Goal: Find specific page/section: Find specific page/section

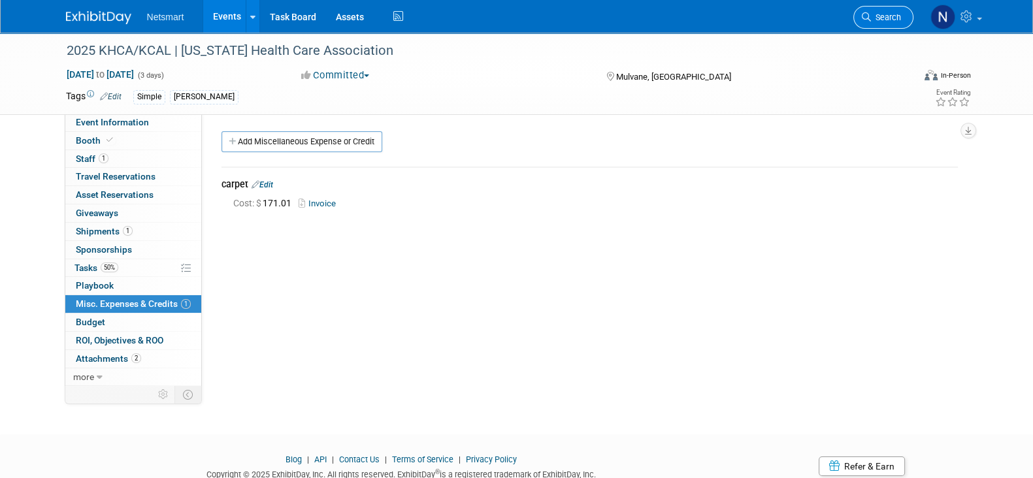
click at [878, 12] on span "Search" at bounding box center [886, 17] width 30 height 10
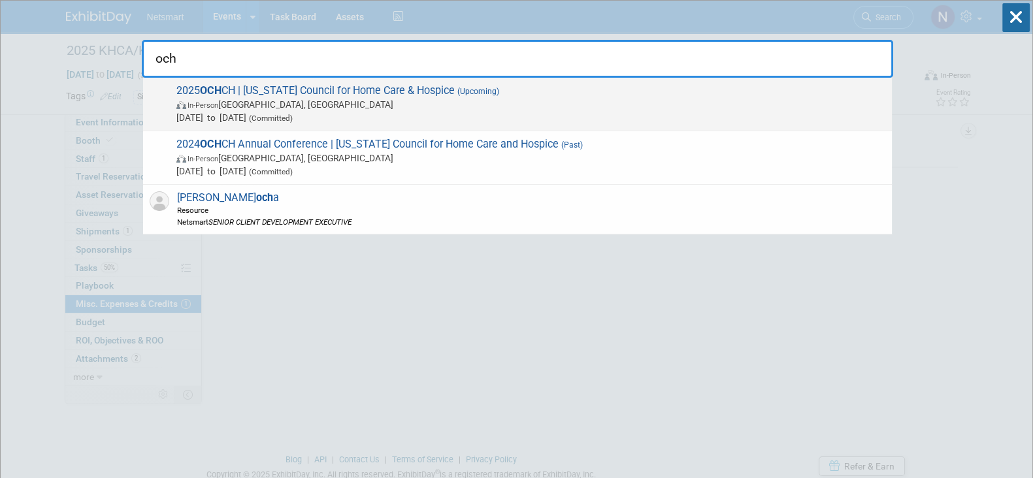
type input "och"
click at [345, 93] on span "2025 OCH CH | Ohio Council for Home Care & Hospice (Upcoming) In-Person Westerv…" at bounding box center [528, 104] width 713 height 40
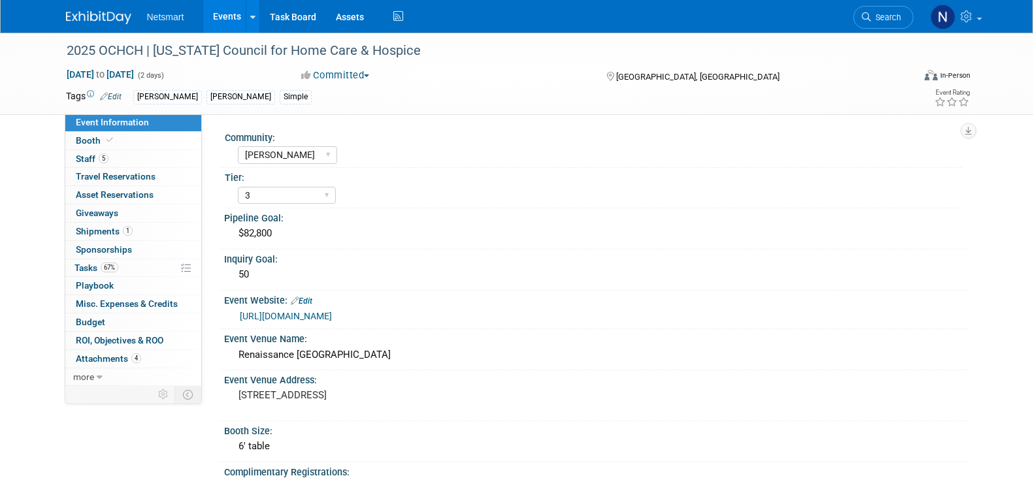
select select "[PERSON_NAME]"
select select "3"
select select "Yes"
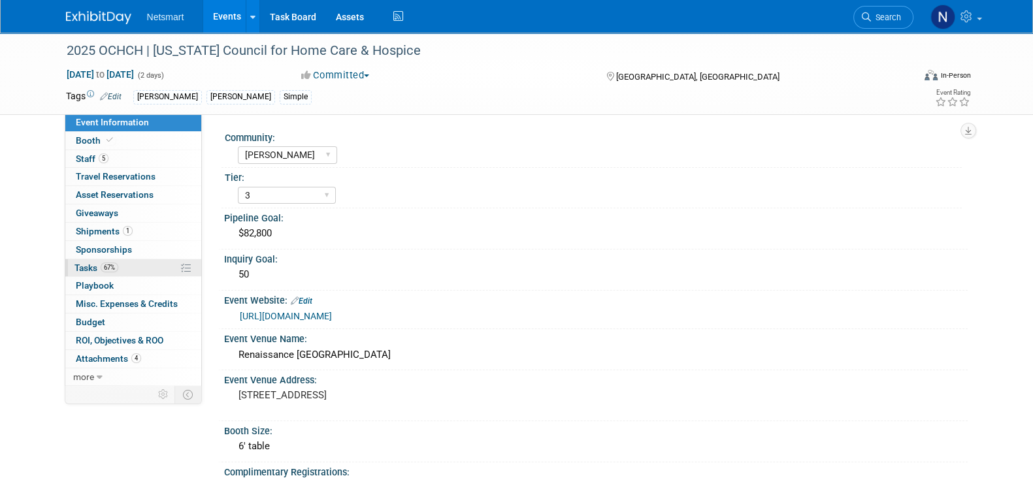
click at [116, 265] on span "67%" at bounding box center [110, 268] width 18 height 10
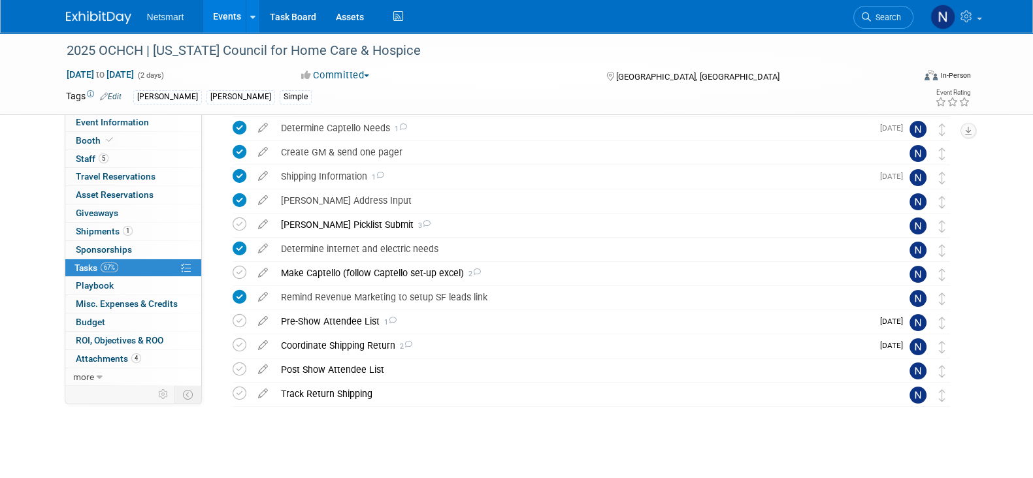
scroll to position [201, 0]
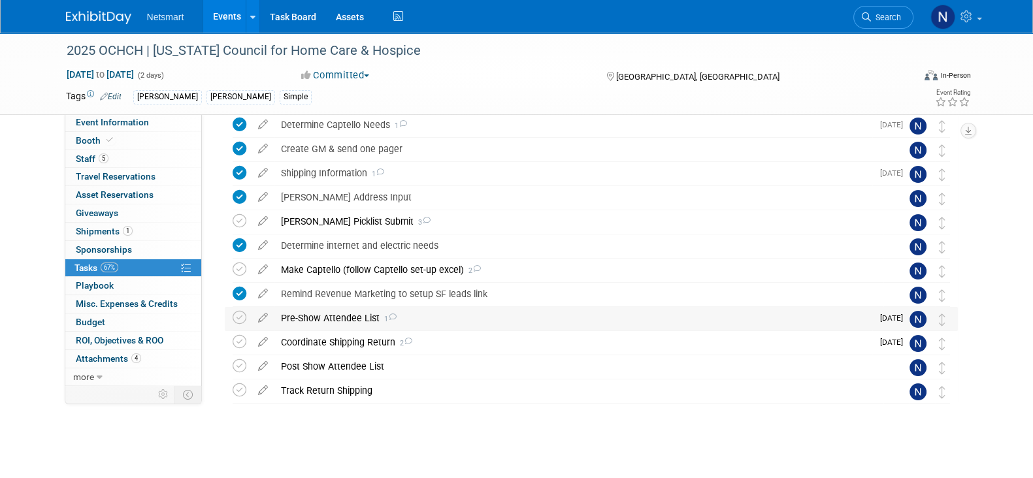
click at [310, 318] on div "Pre-Show Attendee List 1" at bounding box center [573, 318] width 598 height 22
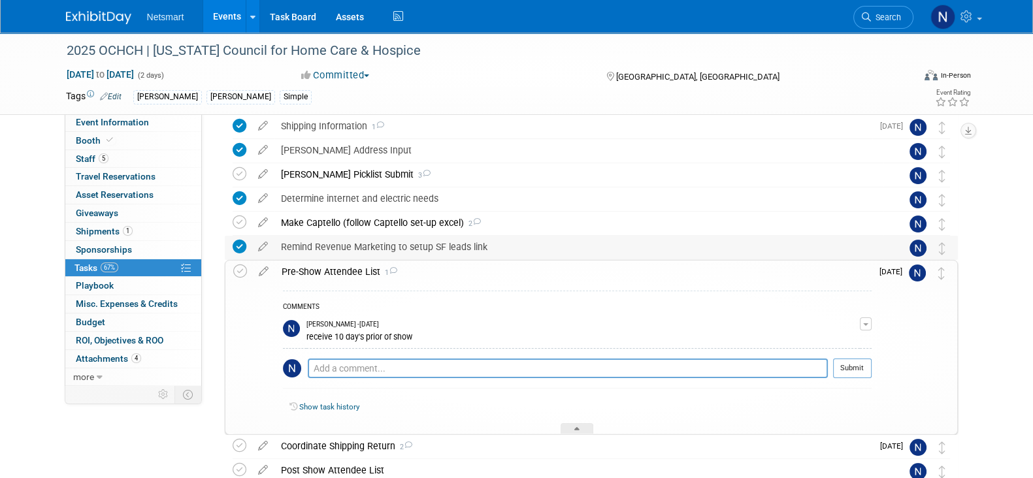
scroll to position [246, 0]
click at [354, 226] on div "Make Captello (follow Captello set-up excel) 2" at bounding box center [578, 224] width 609 height 22
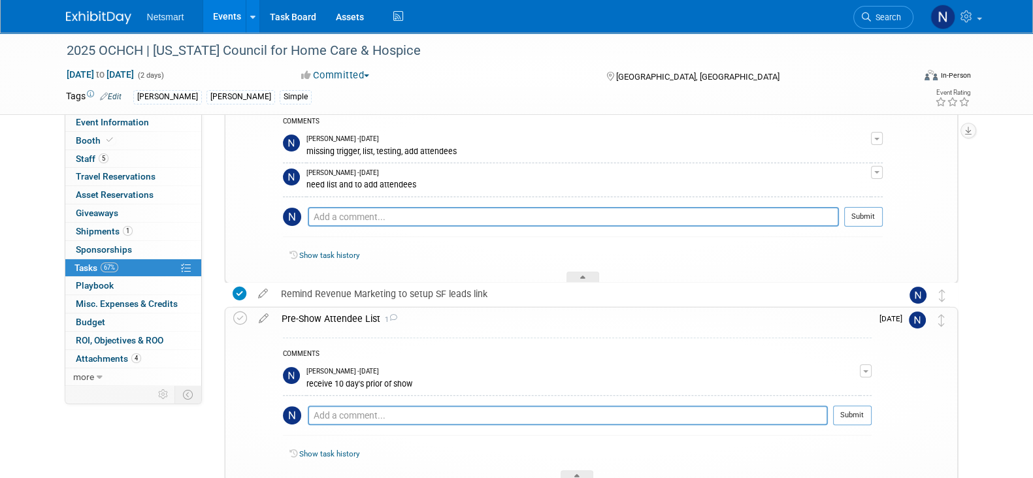
scroll to position [385, 0]
click at [315, 319] on div "Pre-Show Attendee List 1" at bounding box center [573, 318] width 596 height 22
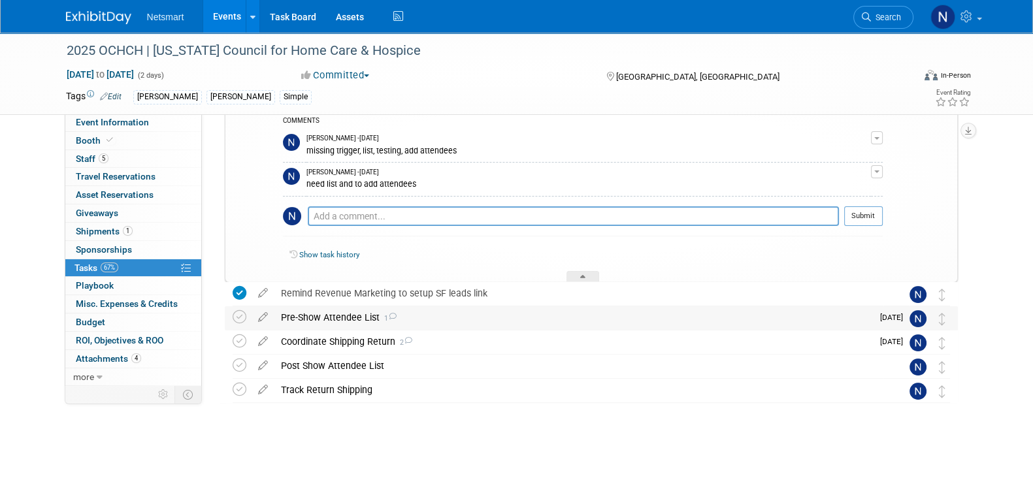
click at [336, 318] on div "Pre-Show Attendee List 1" at bounding box center [573, 317] width 598 height 22
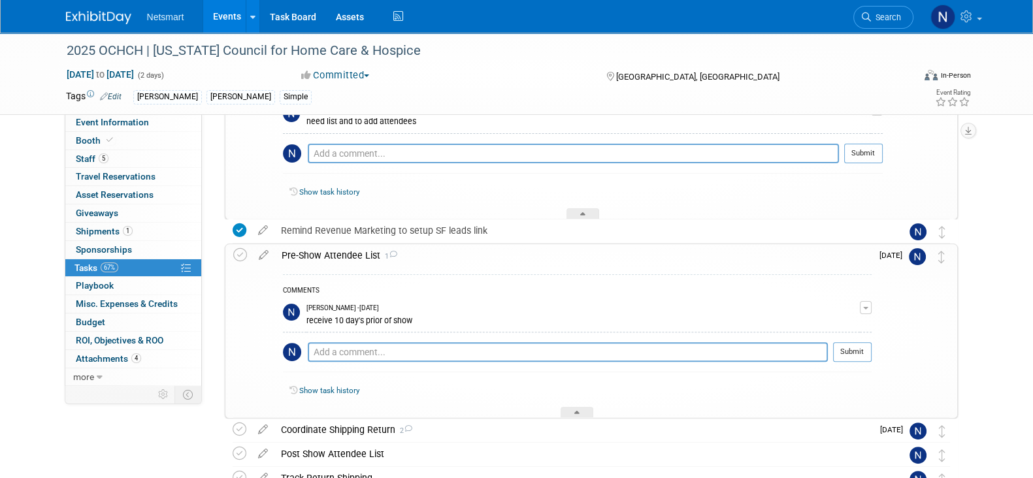
scroll to position [396, 0]
